Goal: Task Accomplishment & Management: Manage account settings

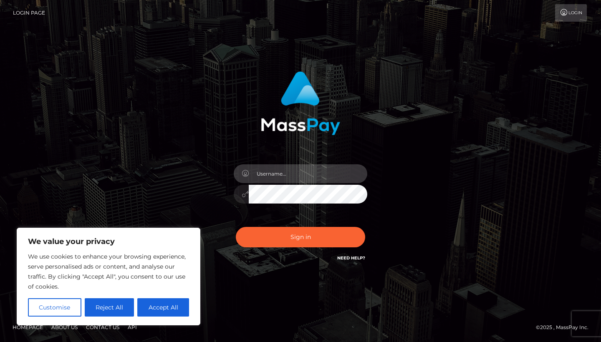
type input "YW1iZXJ0aGVtaXNmaXQyMjIxQGdtYWlsLmNvbQ=="
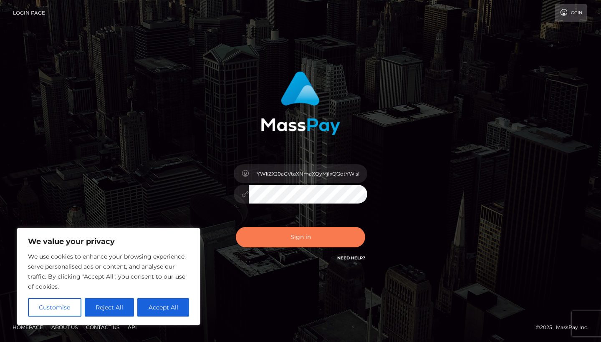
click at [290, 238] on button "Sign in" at bounding box center [300, 237] width 129 height 20
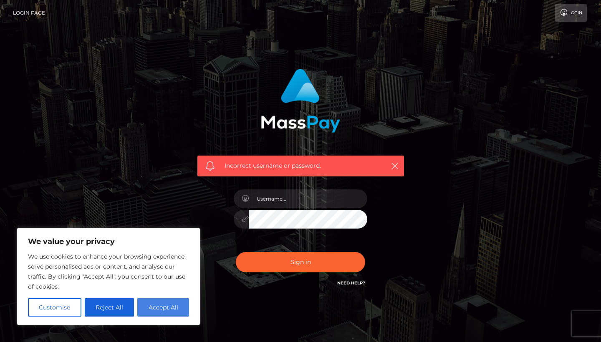
click at [167, 305] on button "Accept All" at bounding box center [163, 308] width 52 height 18
checkbox input "true"
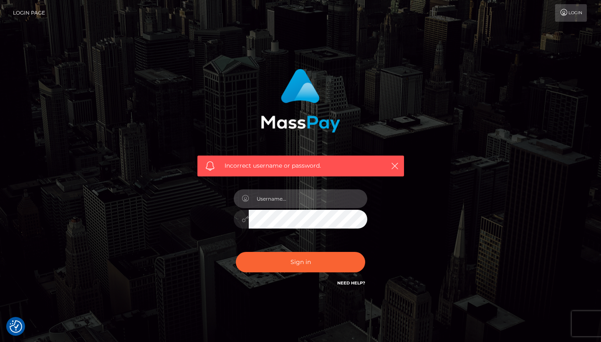
click at [280, 203] on input "text" at bounding box center [308, 199] width 119 height 19
type input "s"
type input "akelly2221"
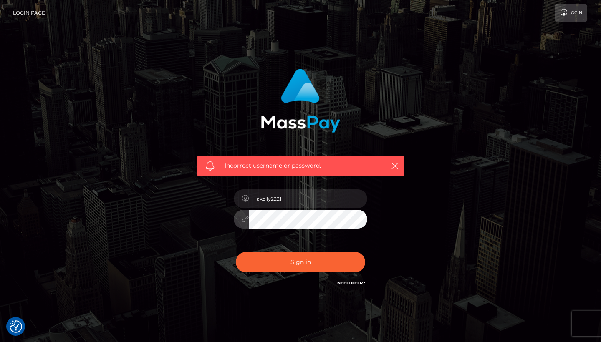
click at [301, 262] on button "Sign in" at bounding box center [300, 262] width 129 height 20
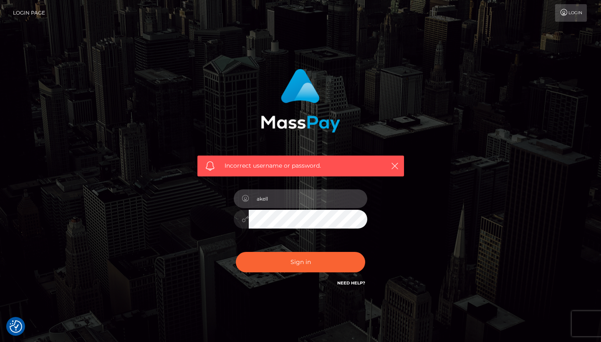
type input "akelly"
